Goal: Find specific fact: Find specific fact

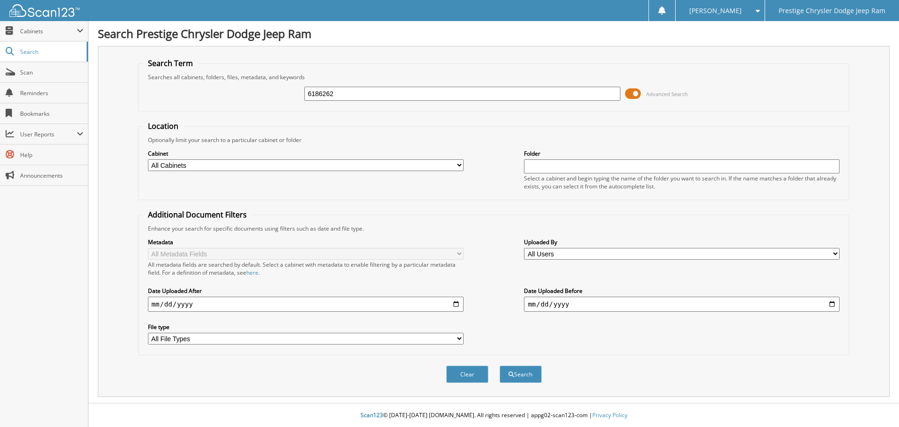
type input "6186262"
click at [500, 365] on button "Search" at bounding box center [521, 373] width 42 height 17
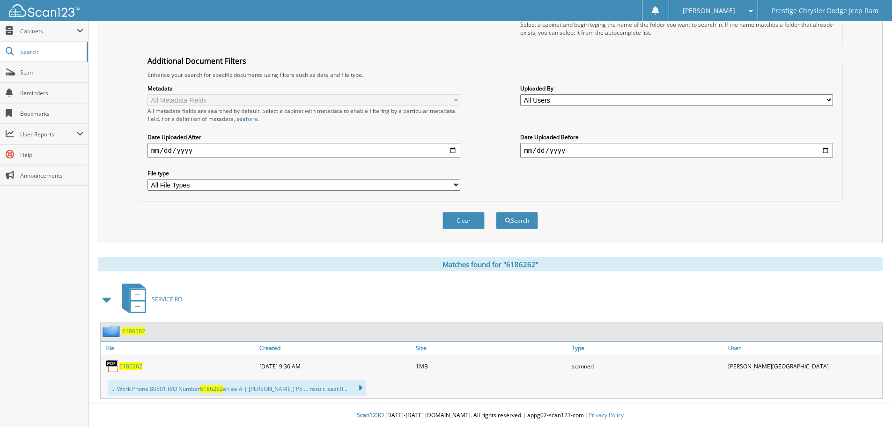
scroll to position [154, 0]
click at [137, 369] on span "6186262" at bounding box center [130, 366] width 23 height 8
